Goal: Information Seeking & Learning: Learn about a topic

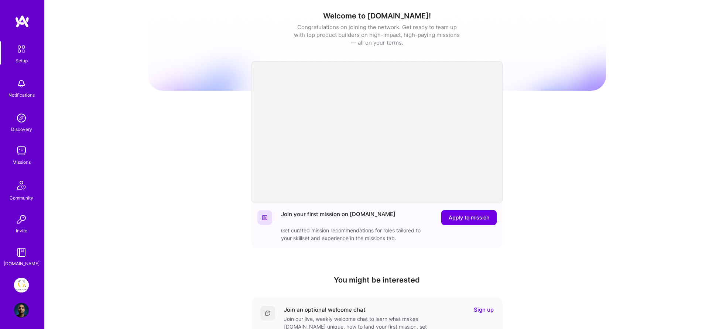
click at [20, 120] on img at bounding box center [21, 118] width 15 height 15
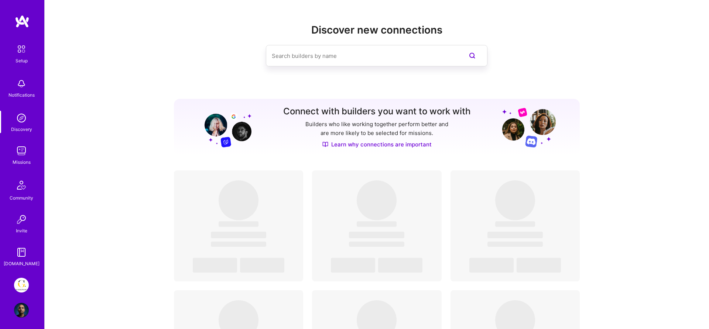
click at [319, 48] on input at bounding box center [362, 56] width 180 height 19
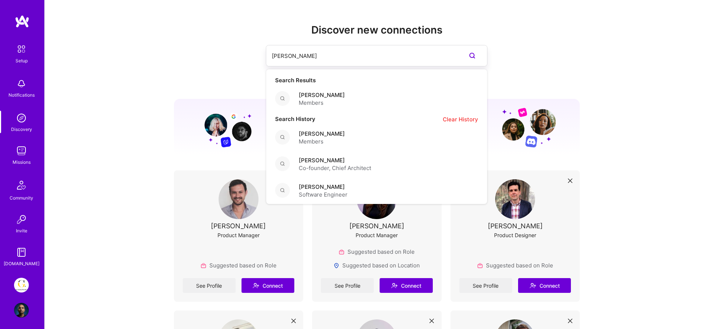
click at [272, 57] on input "[PERSON_NAME]" at bounding box center [362, 56] width 180 height 19
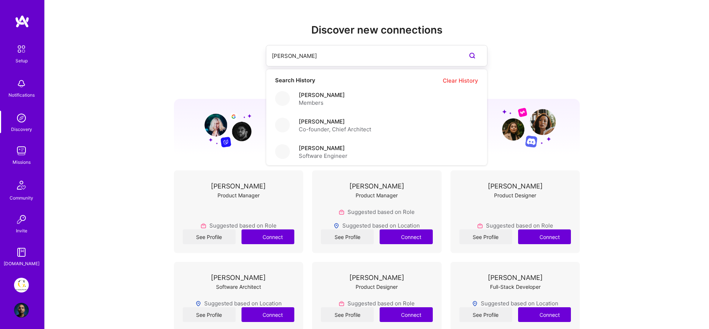
type input "[PERSON_NAME]"
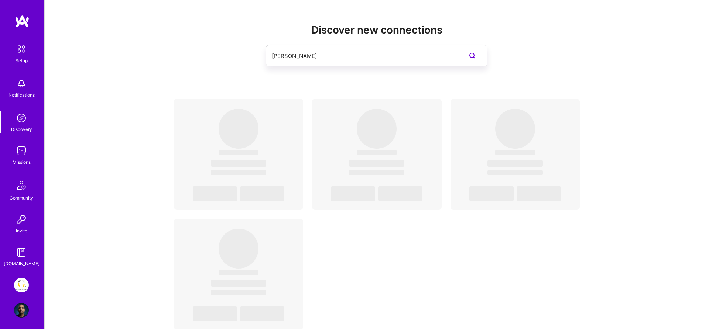
click at [331, 56] on input "[PERSON_NAME]" at bounding box center [362, 56] width 180 height 19
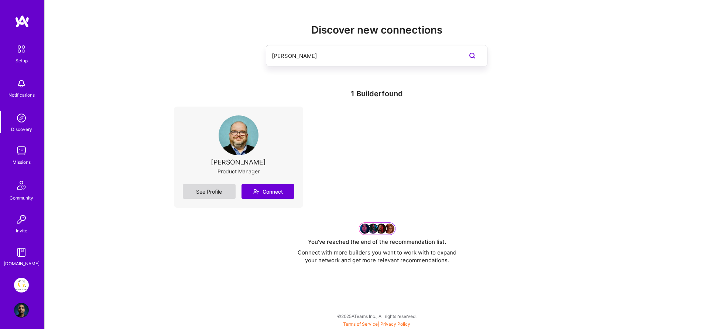
click at [209, 193] on link "See Profile" at bounding box center [209, 191] width 53 height 15
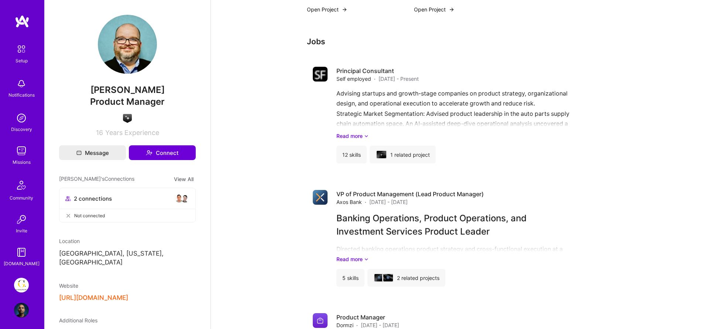
scroll to position [726, 0]
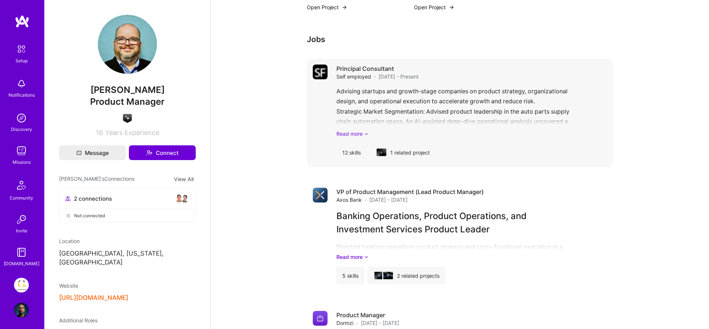
click at [355, 134] on link "Read more" at bounding box center [471, 134] width 271 height 8
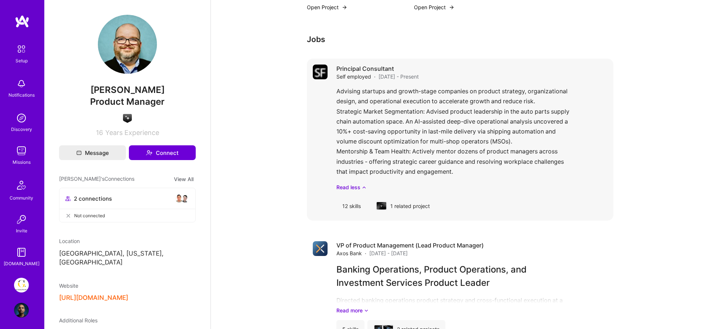
click at [405, 205] on div "1 related project" at bounding box center [403, 206] width 66 height 18
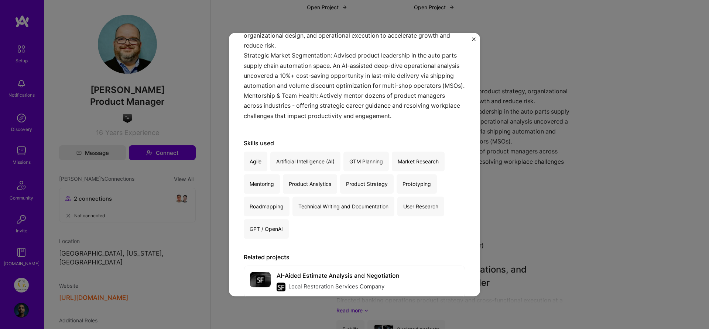
scroll to position [118, 0]
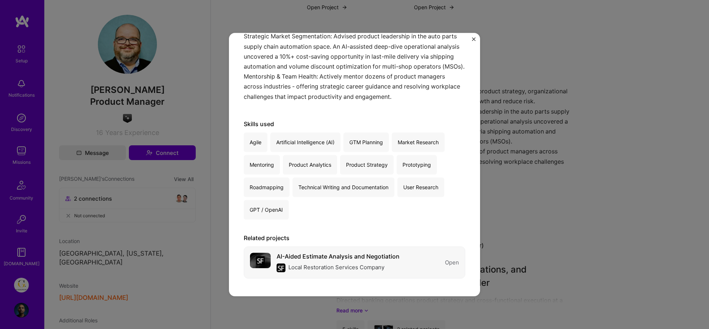
click at [407, 259] on div "AI-Aided Estimate Analysis and Negotiation Local Restoration Services Company O…" at bounding box center [355, 263] width 222 height 32
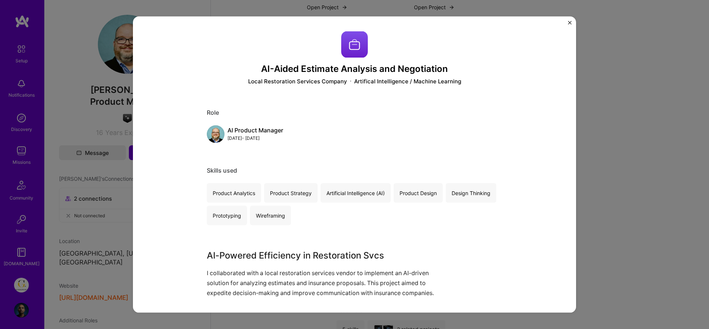
click at [679, 155] on div "AI-Aided Estimate Analysis and Negotiation Local Restoration Services Company A…" at bounding box center [354, 164] width 709 height 329
